Goal: Task Accomplishment & Management: Use online tool/utility

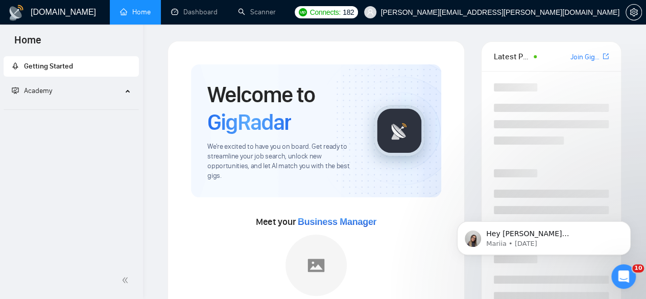
click at [198, 12] on link "Dashboard" at bounding box center [194, 12] width 46 height 9
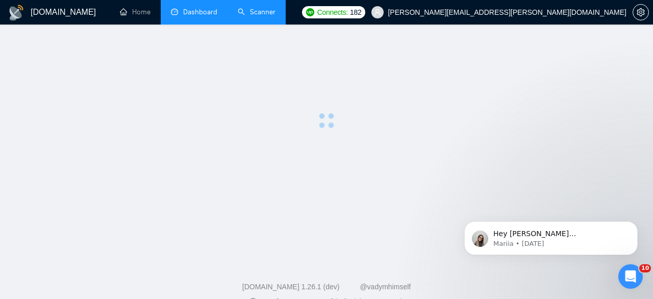
click at [256, 16] on link "Scanner" at bounding box center [257, 12] width 38 height 9
